Goal: Task Accomplishment & Management: Manage account settings

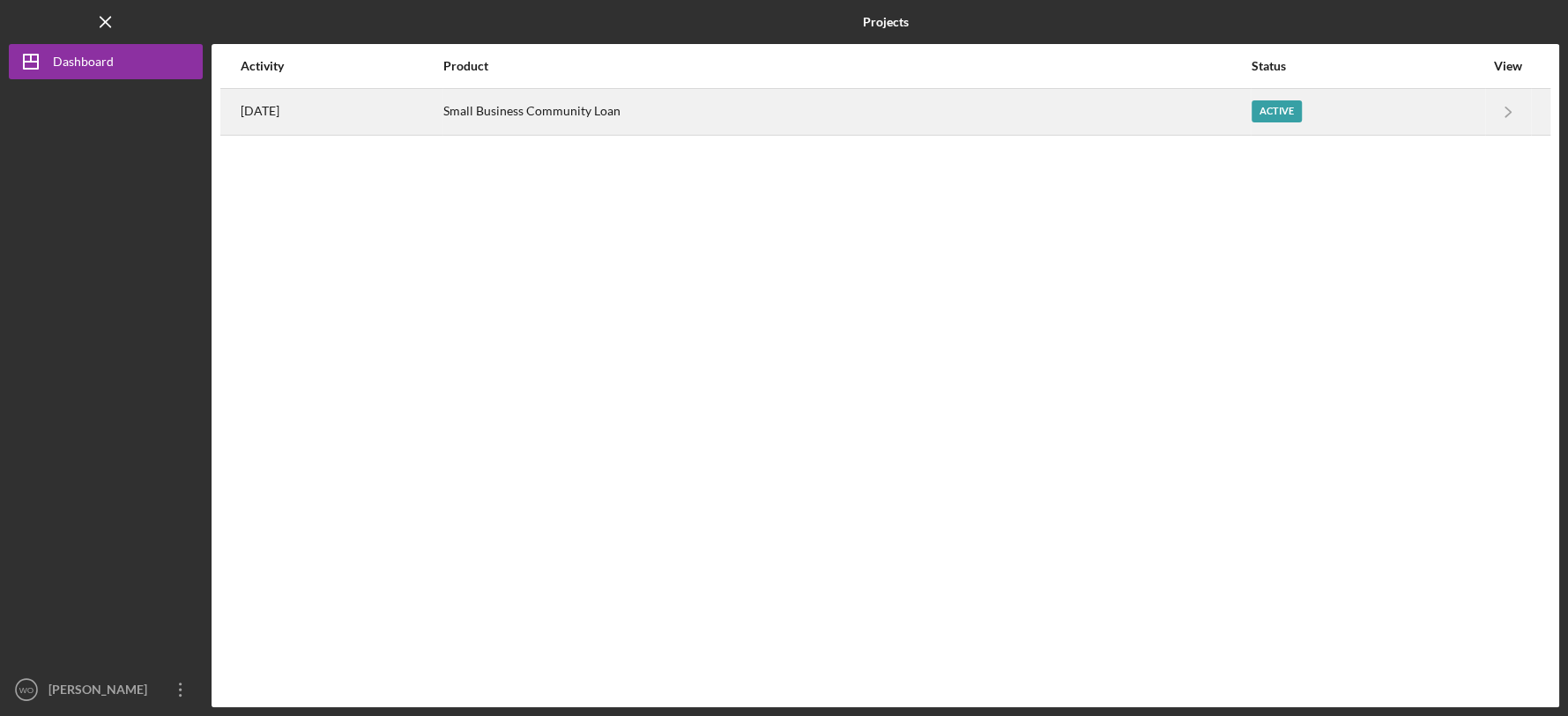
click at [911, 110] on div "Small Business Community Loan" at bounding box center [846, 112] width 806 height 44
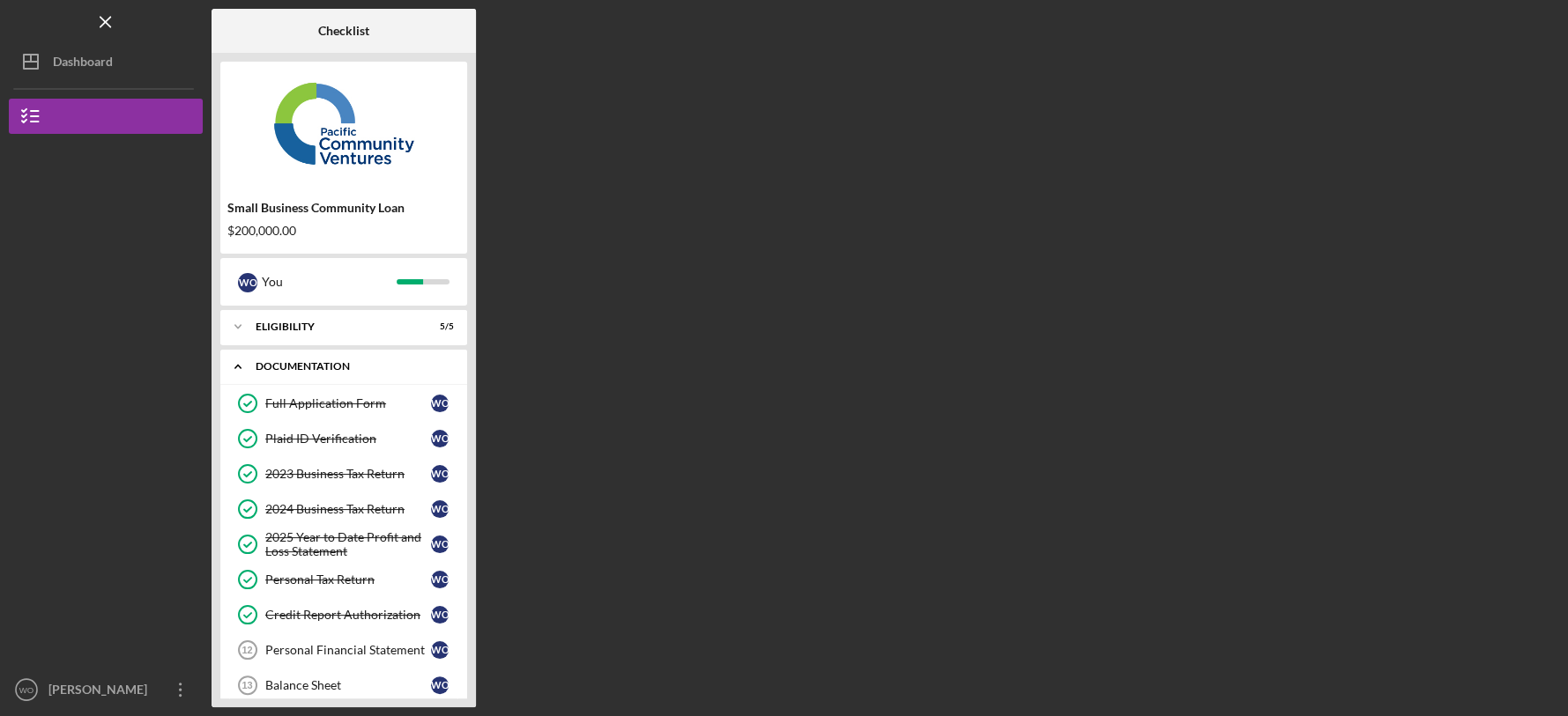
click at [364, 362] on div "Documentation" at bounding box center [350, 367] width 190 height 11
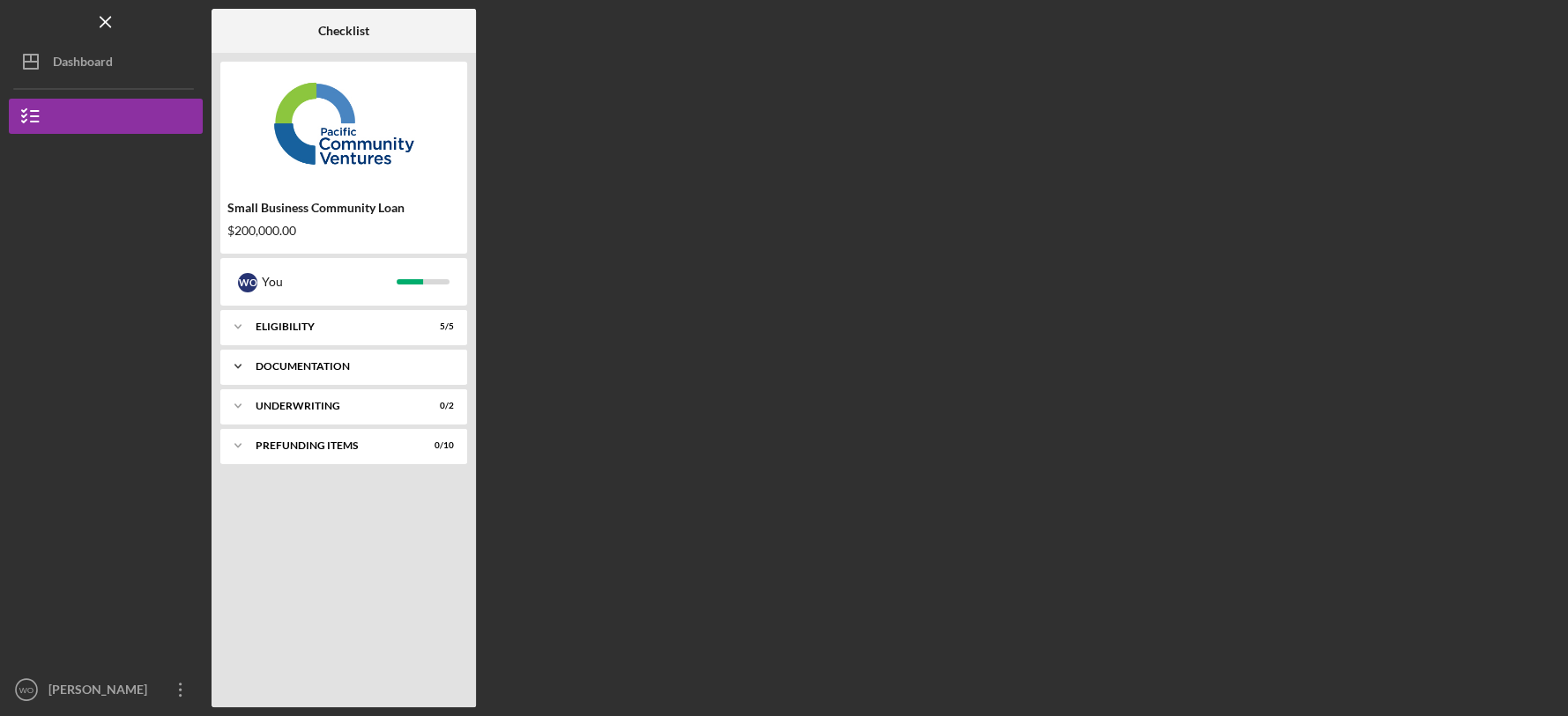
click at [364, 362] on div "Documentation" at bounding box center [350, 367] width 190 height 11
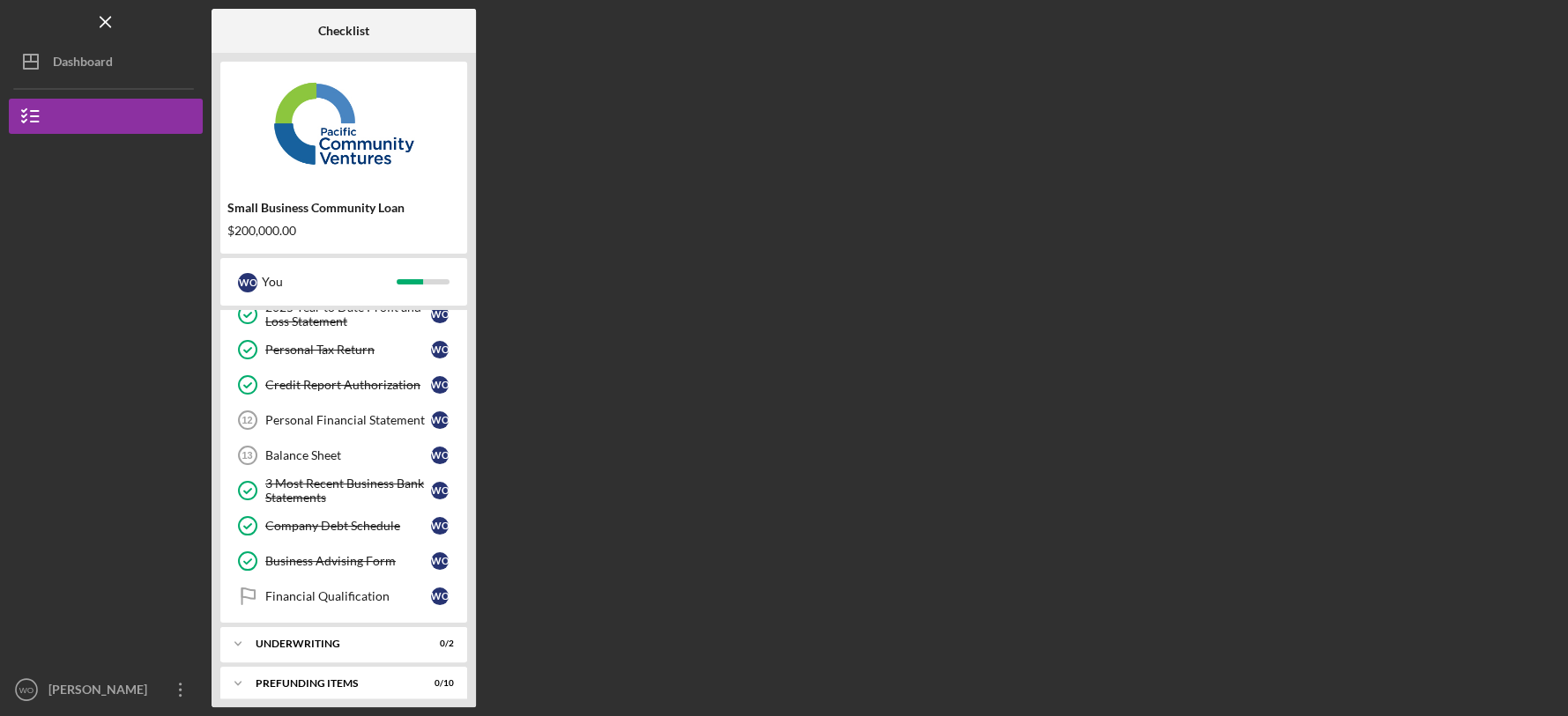
scroll to position [240, 0]
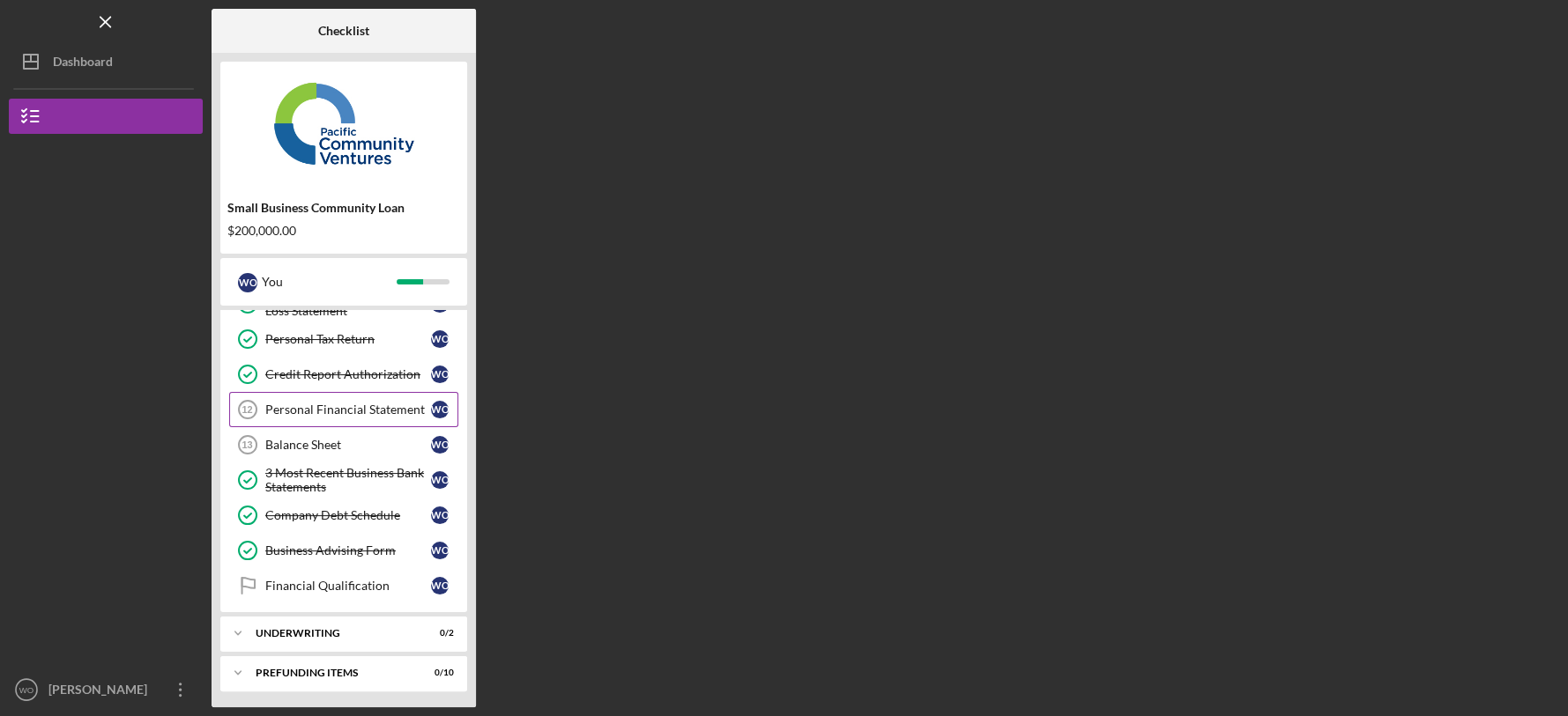
click at [367, 417] on link "Personal Financial Statement 12 Personal Financial Statement W O" at bounding box center [344, 409] width 230 height 35
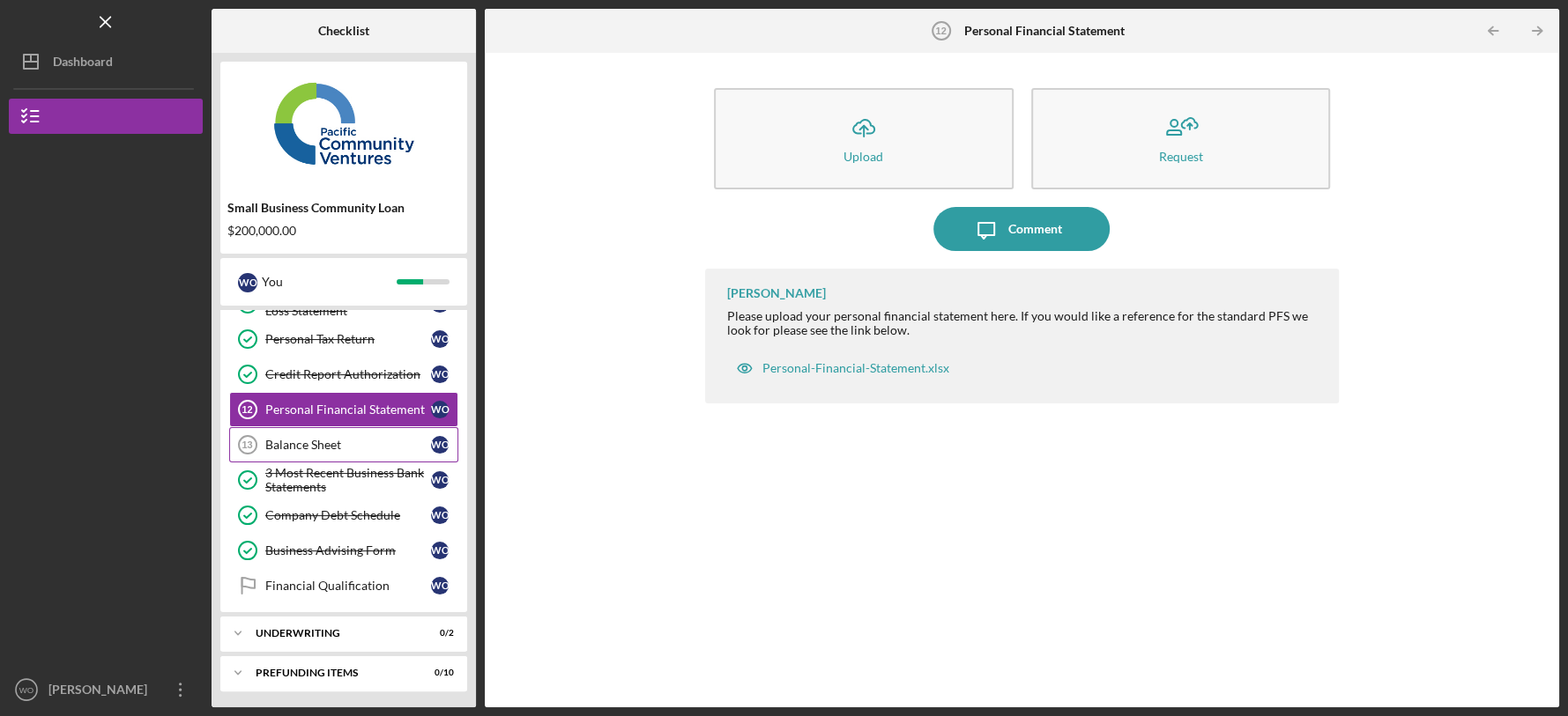
click at [341, 453] on link "Balance Sheet 13 Balance Sheet W O" at bounding box center [344, 444] width 230 height 35
